Goal: Check status

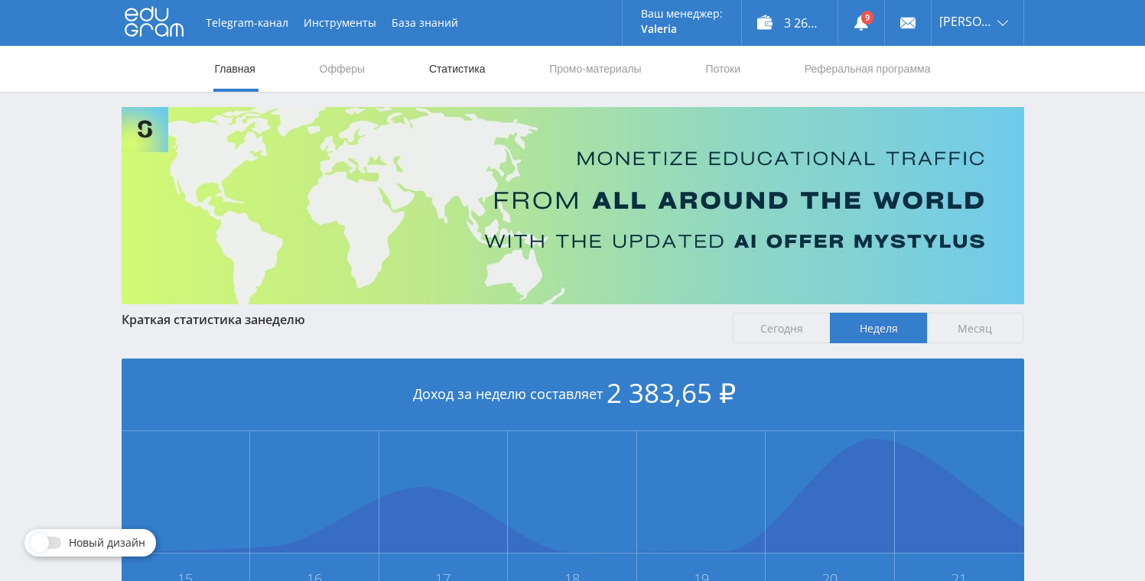
click at [463, 78] on link "Статистика" at bounding box center [457, 69] width 60 height 46
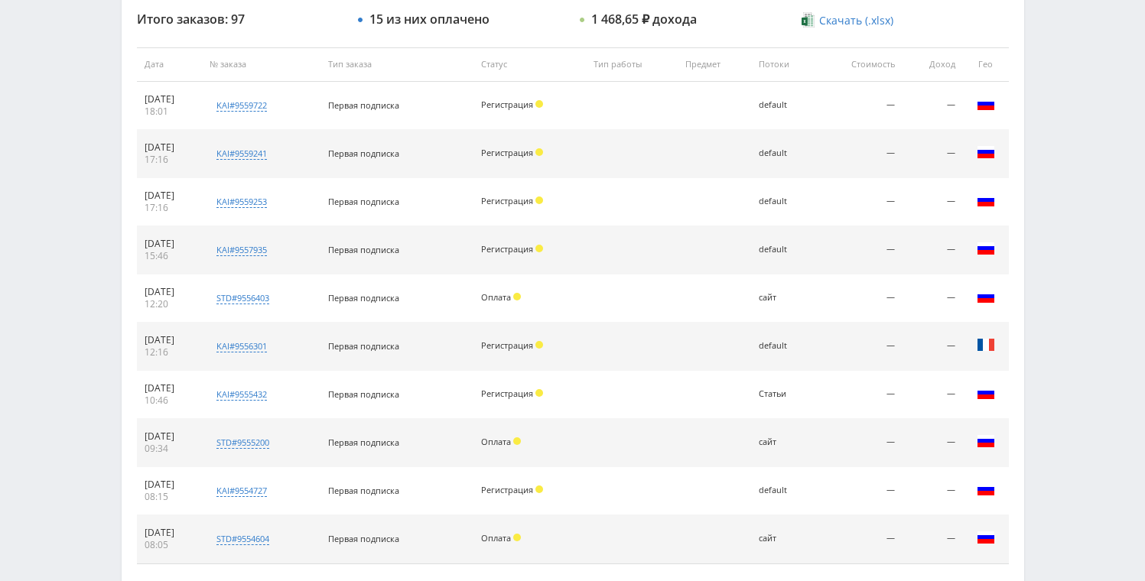
scroll to position [683, 0]
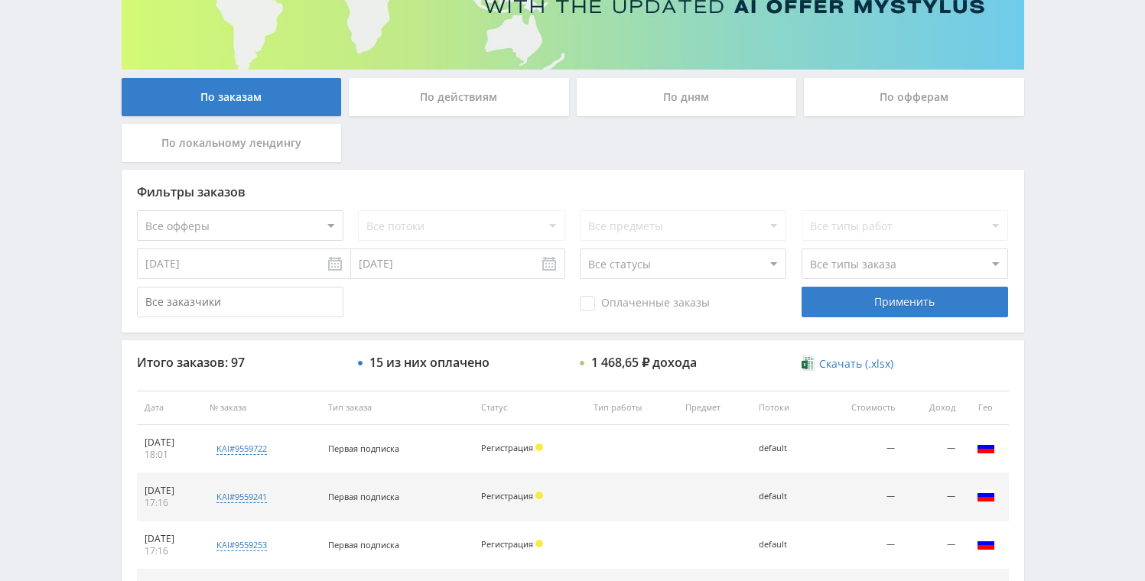
click at [636, 102] on div "По дням" at bounding box center [687, 97] width 220 height 38
click at [0, 0] on input "По дням" at bounding box center [0, 0] width 0 height 0
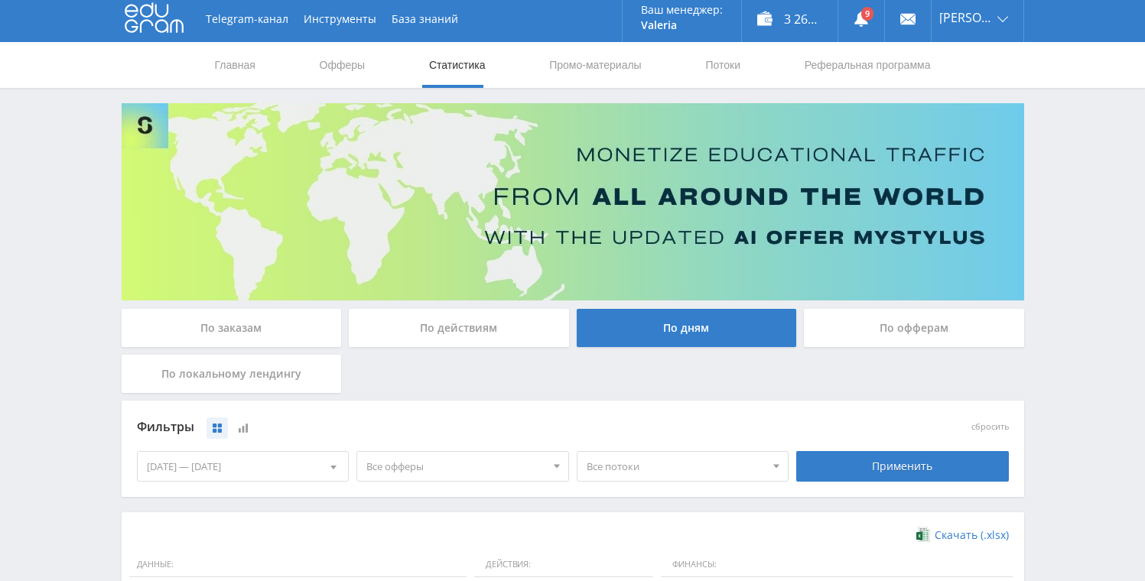
scroll to position [0, 0]
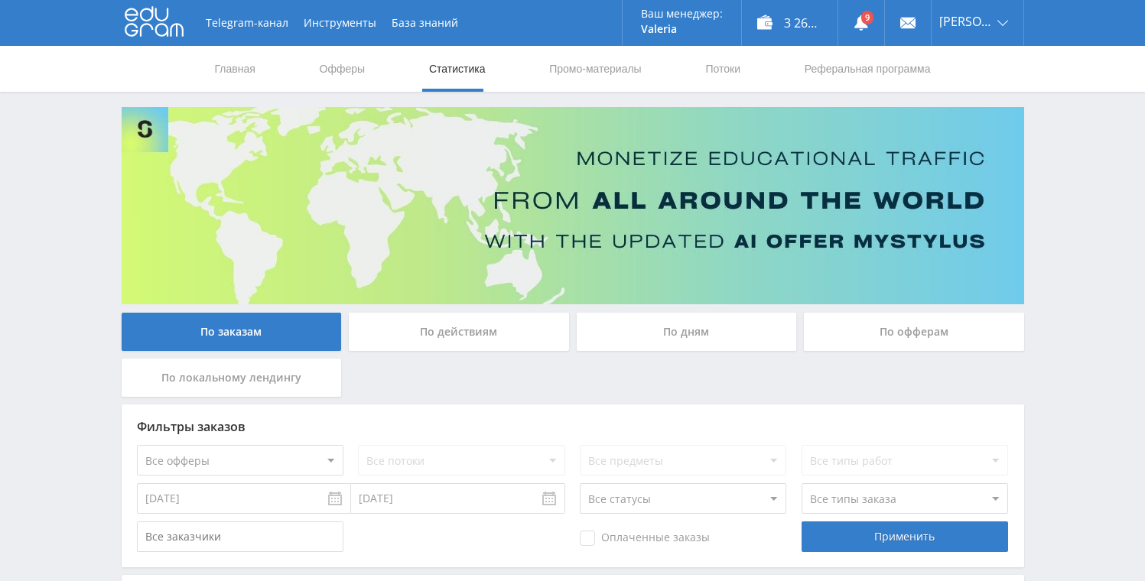
click at [684, 317] on div "По дням" at bounding box center [687, 332] width 220 height 38
click at [0, 0] on input "По дням" at bounding box center [0, 0] width 0 height 0
